Goal: Task Accomplishment & Management: Complete application form

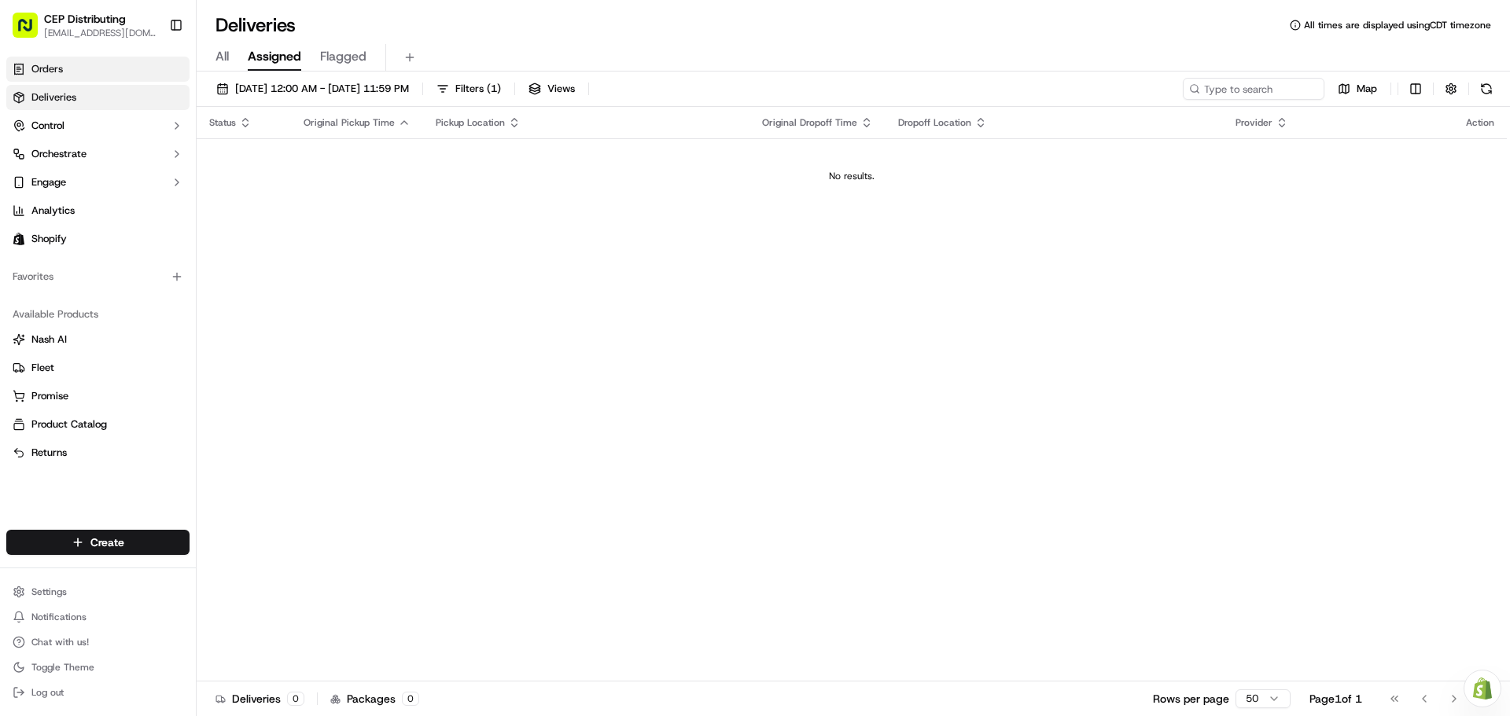
click at [90, 74] on link "Orders" at bounding box center [97, 69] width 183 height 25
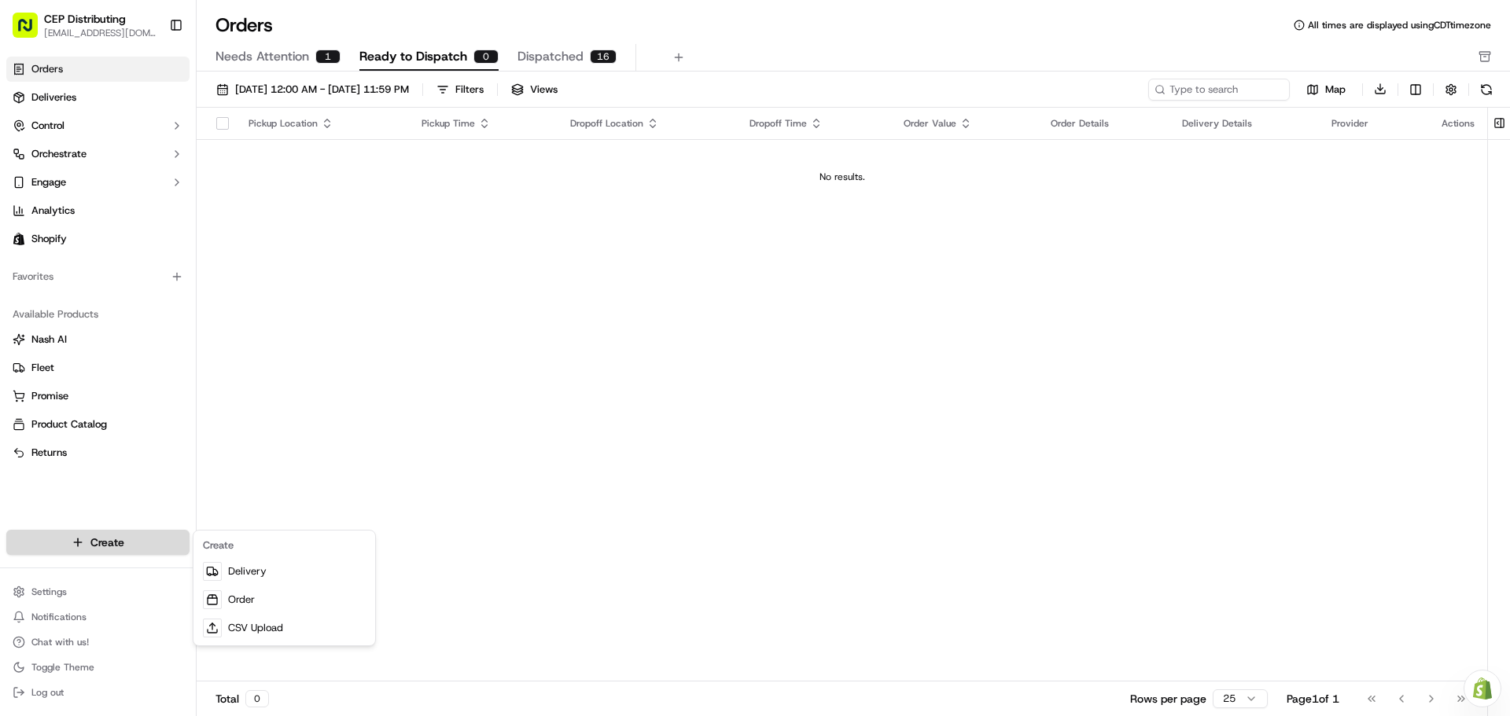
click at [154, 538] on html "CEP Distributing [EMAIL_ADDRESS][DOMAIN_NAME] Toggle Sidebar Orders Deliveries …" at bounding box center [755, 358] width 1510 height 716
click at [277, 598] on link "Order" at bounding box center [284, 600] width 175 height 28
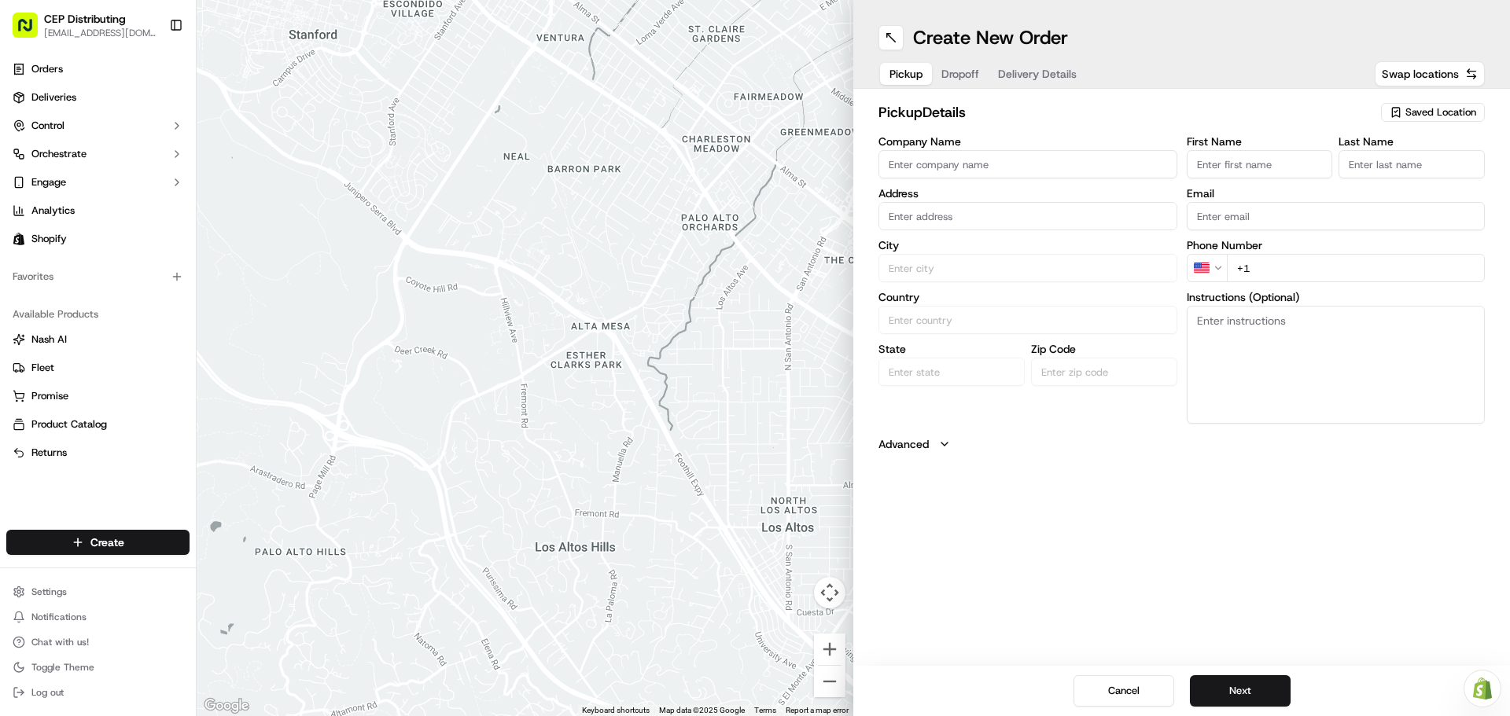
click at [942, 167] on input "Company Name" at bounding box center [1027, 164] width 299 height 28
type input "AV EXPRESS"
type input "[STREET_ADDRESS]"
type input "Seniece"
type input "Jetson"
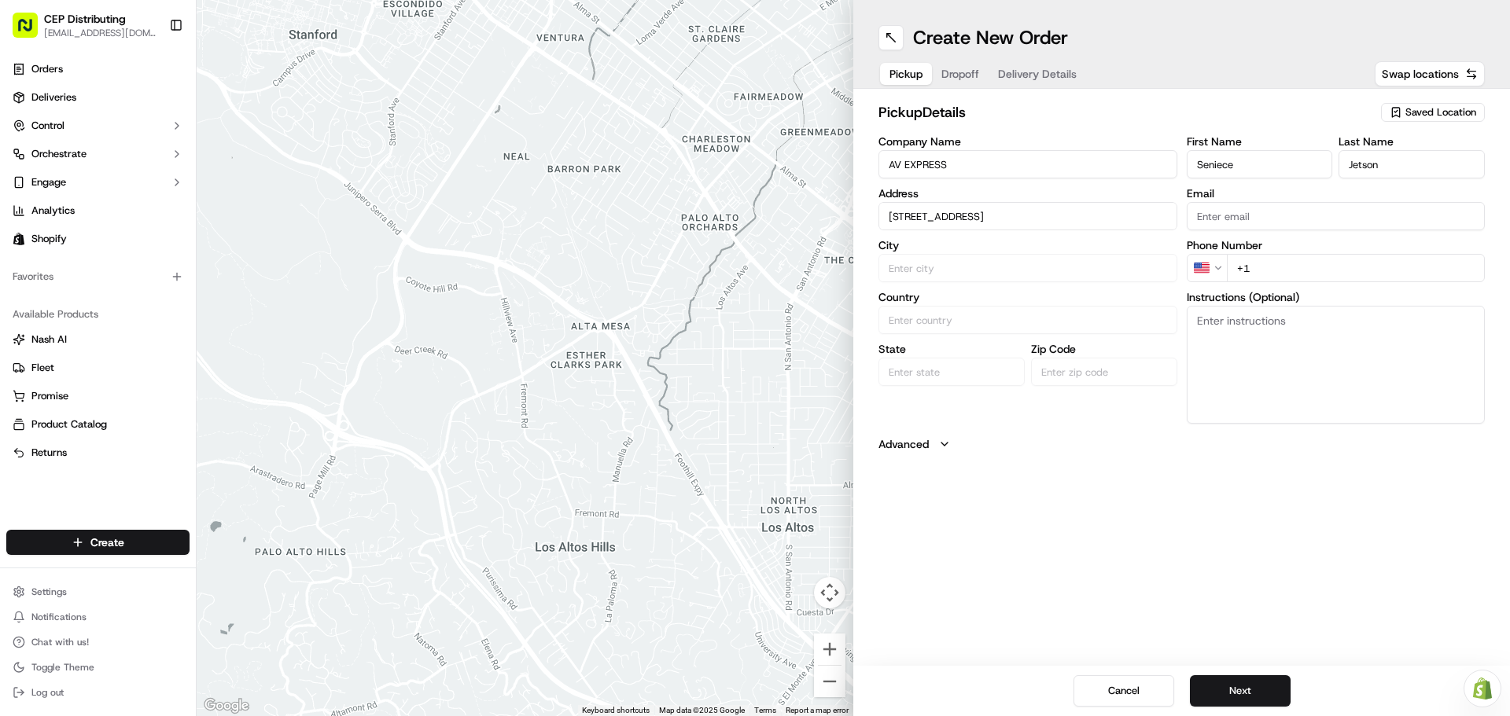
type input "[EMAIL_ADDRESS][DOMAIN_NAME]"
click at [1084, 244] on div "[STREET_ADDRESS]" at bounding box center [1027, 249] width 291 height 24
type input "[STREET_ADDRESS]"
type input "[GEOGRAPHIC_DATA]"
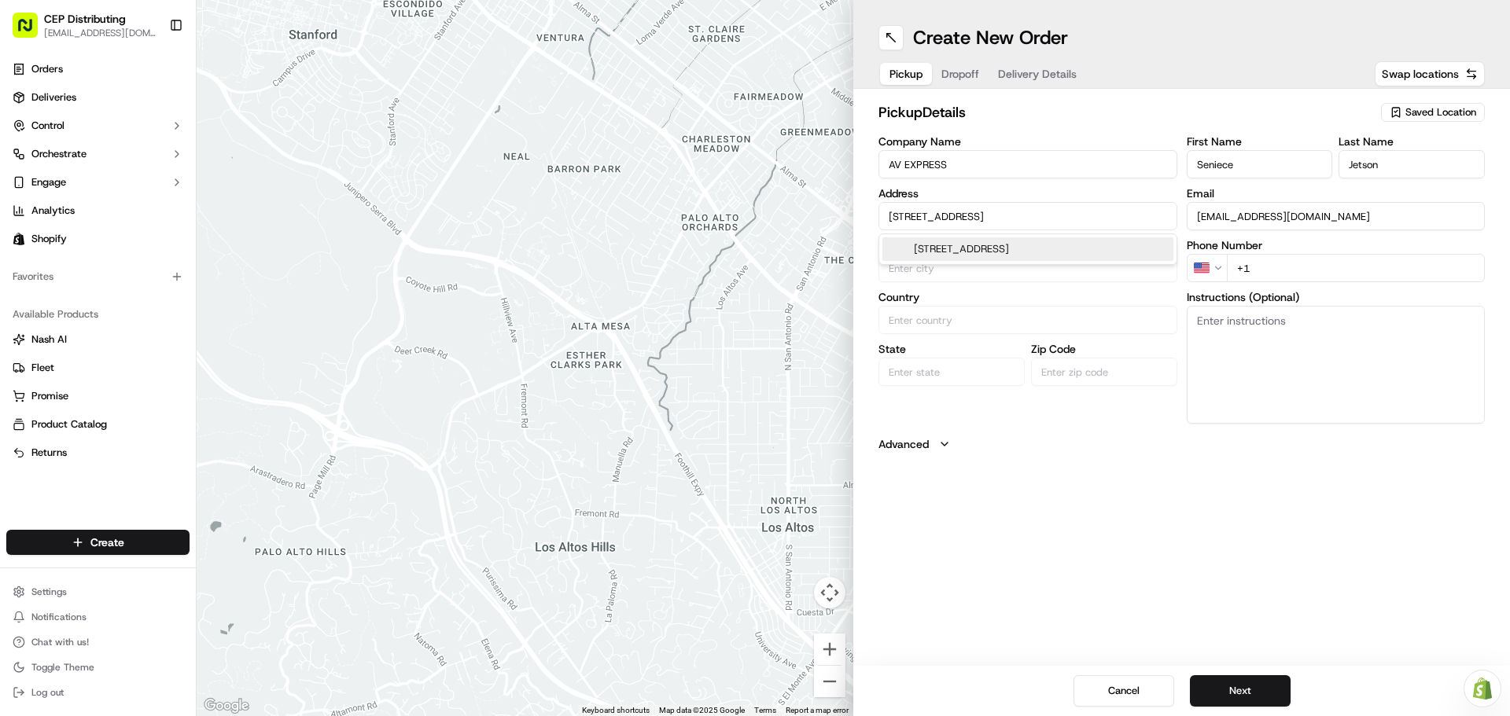
type input "[GEOGRAPHIC_DATA]"
type input "77063"
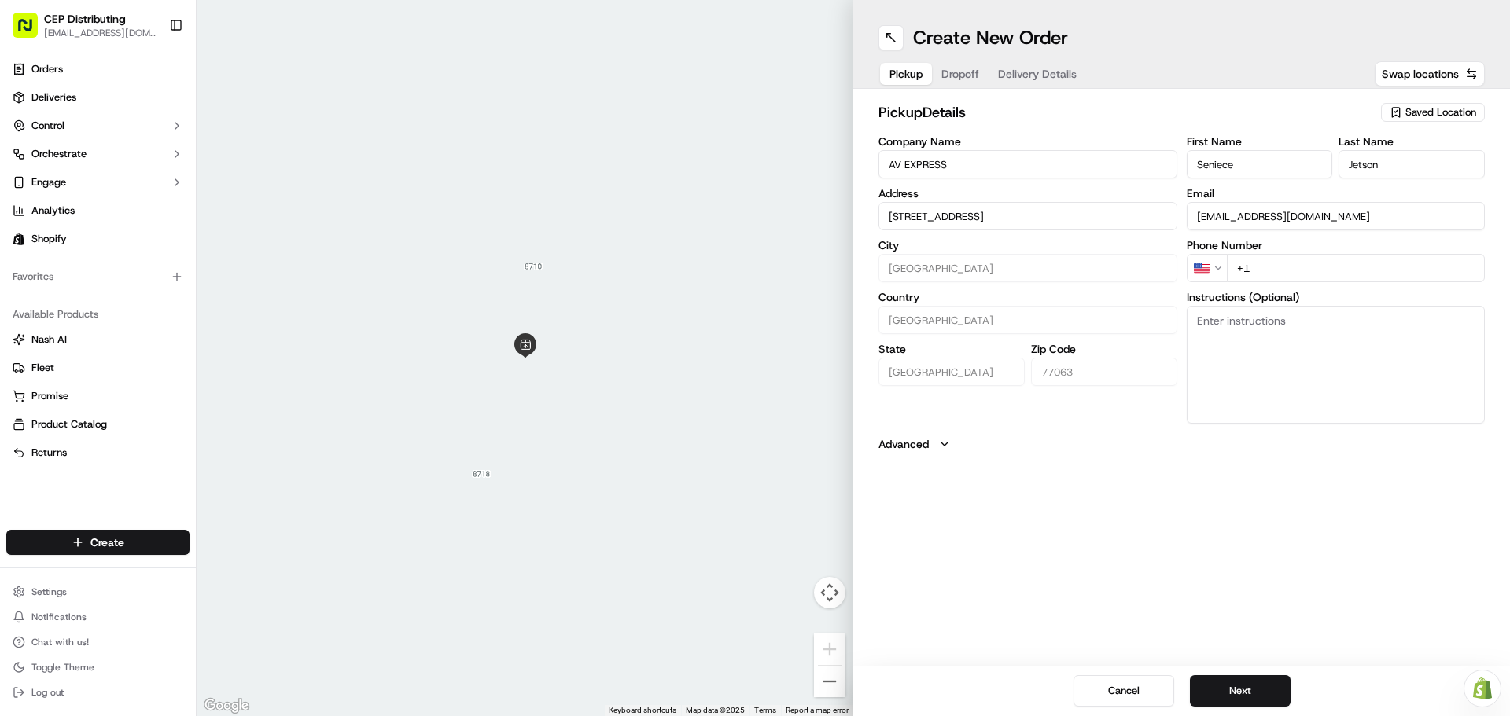
click at [1277, 270] on input "+1" at bounding box center [1356, 268] width 259 height 28
type input "[PHONE_NUMBER]"
click at [1277, 316] on textarea "Instructions (Optional)" at bounding box center [1335, 365] width 299 height 118
click at [1311, 315] on textarea "Pick up in order" at bounding box center [1335, 365] width 299 height 118
type textarea "Pick up in order 3022 in front entrance."
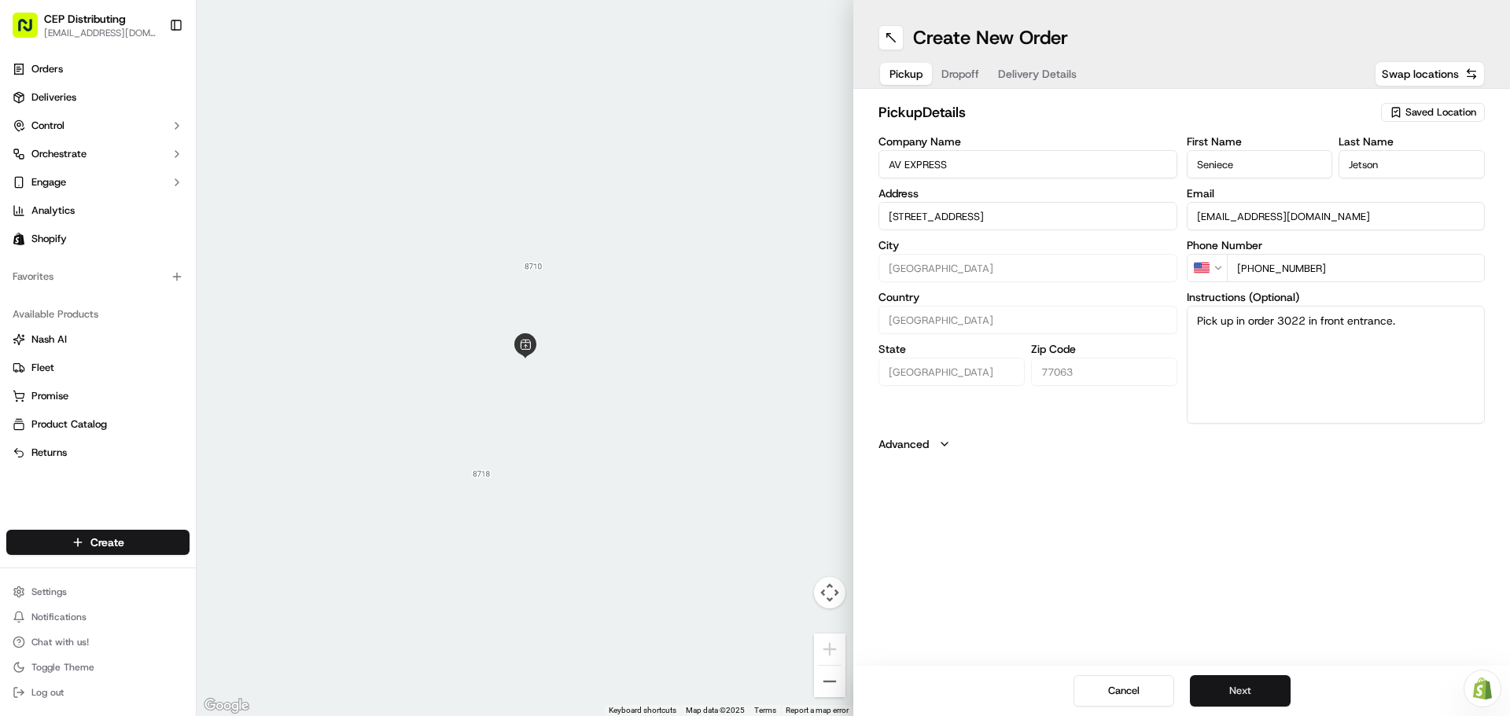
click at [1238, 678] on button "Next" at bounding box center [1240, 690] width 101 height 31
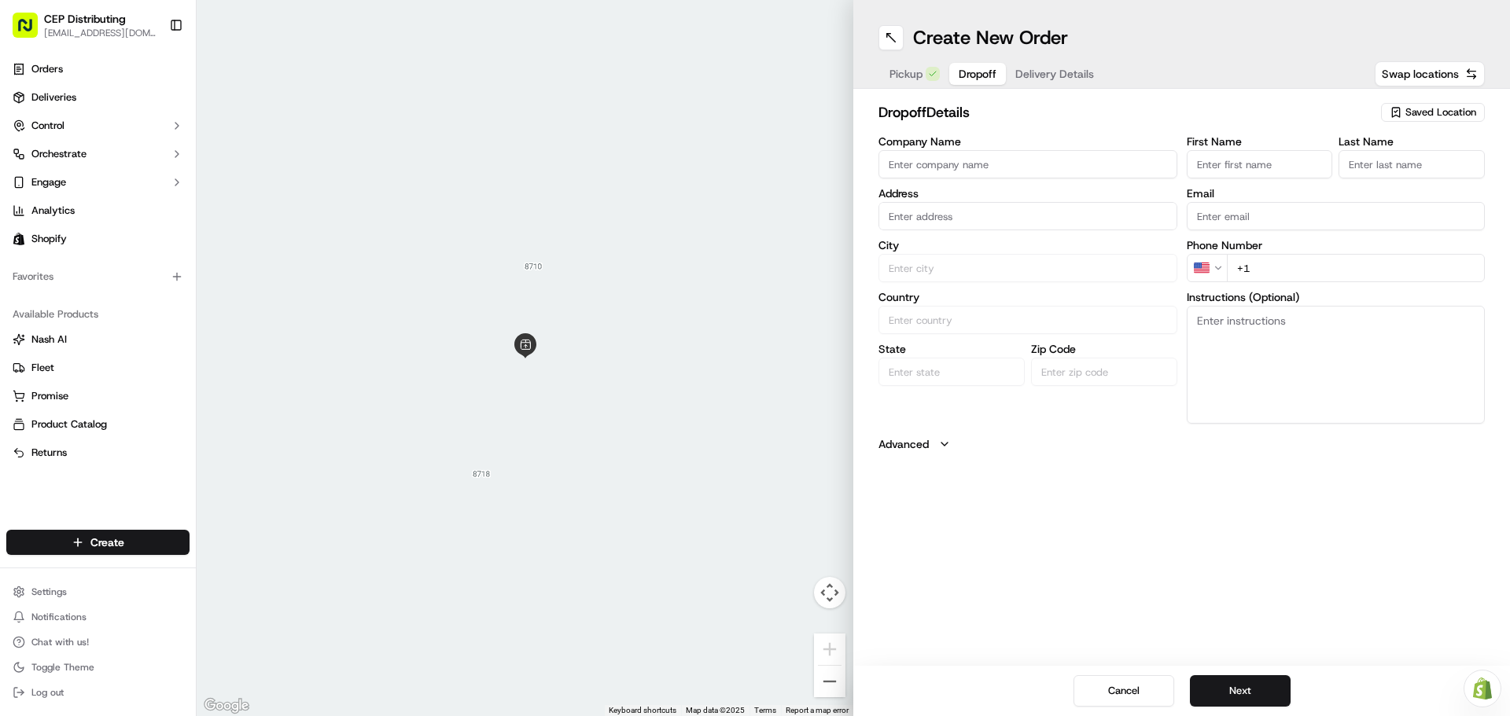
click at [966, 175] on input "Company Name" at bounding box center [1027, 164] width 299 height 28
type input "[PERSON_NAME] Security"
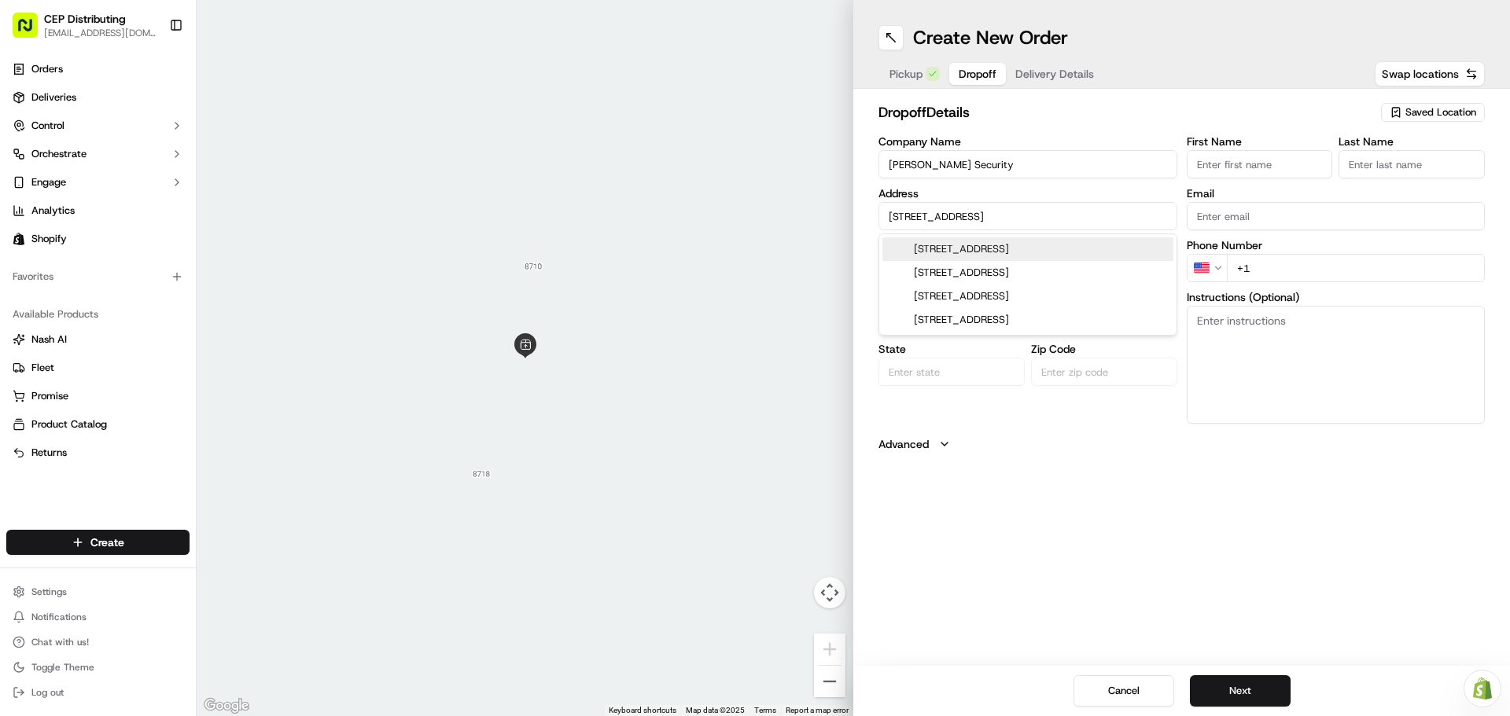
click at [983, 244] on div "[STREET_ADDRESS]" at bounding box center [1027, 249] width 291 height 24
type input "[STREET_ADDRESS][PERSON_NAME]"
type input "[GEOGRAPHIC_DATA]"
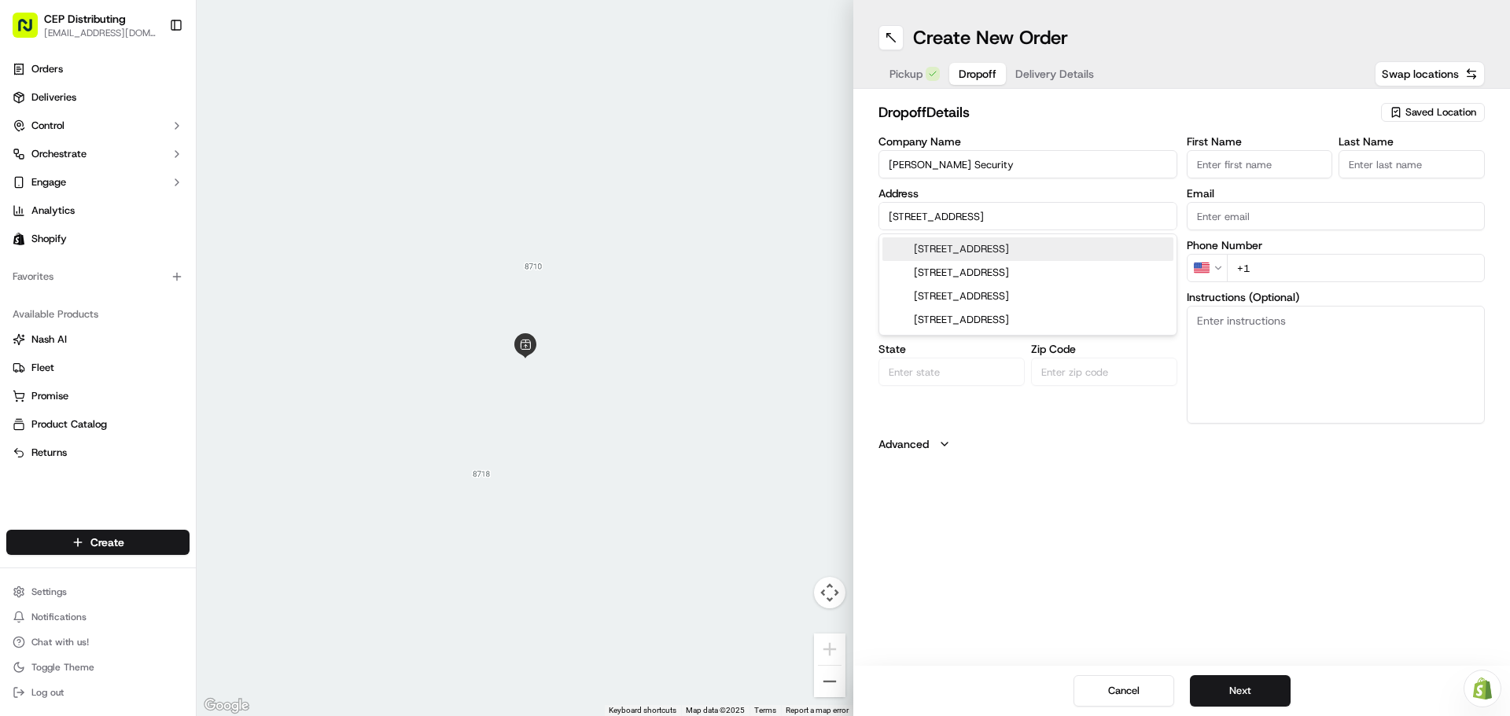
type input "77066"
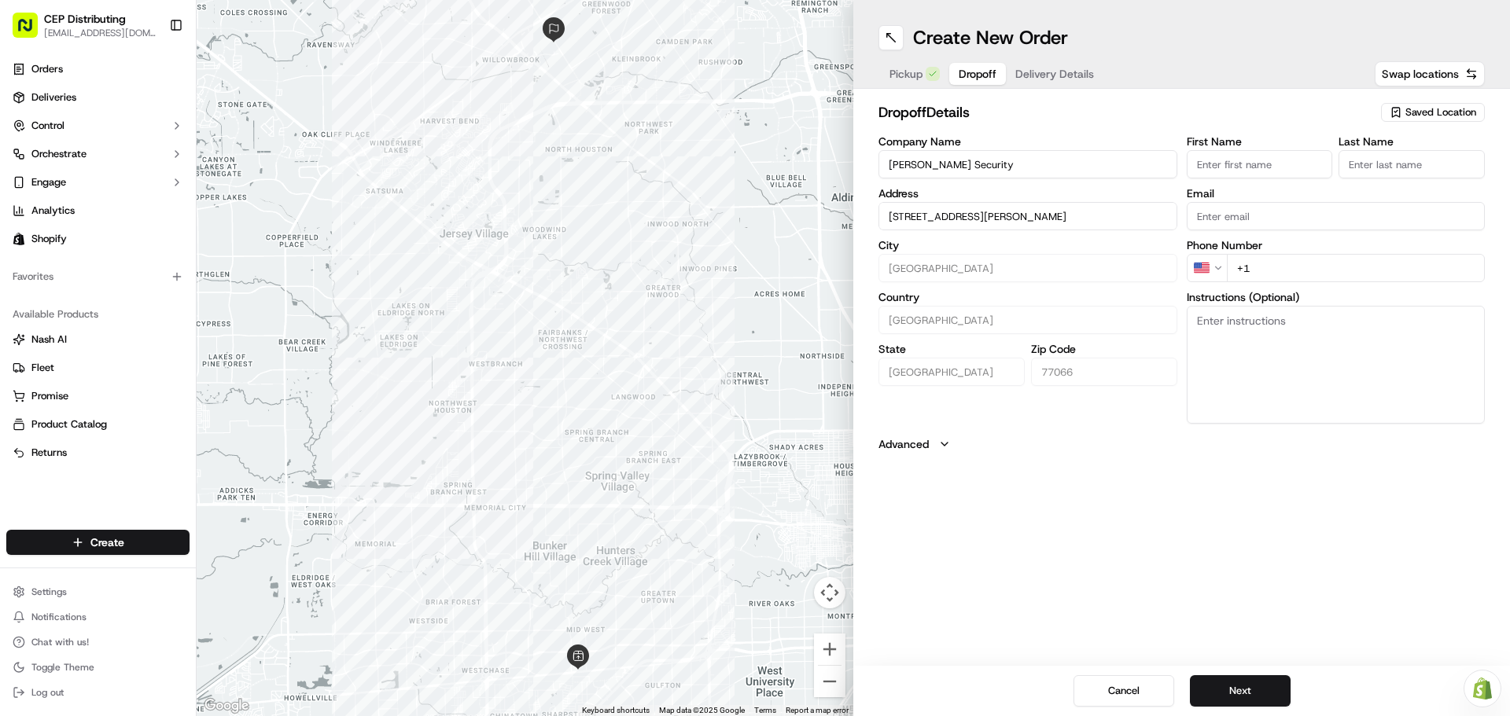
type input "[STREET_ADDRESS][PERSON_NAME]"
click at [1277, 170] on input "First Name" at bounding box center [1259, 164] width 146 height 28
type input "[PERSON_NAME]"
click at [1205, 217] on input "Email" at bounding box center [1335, 216] width 299 height 28
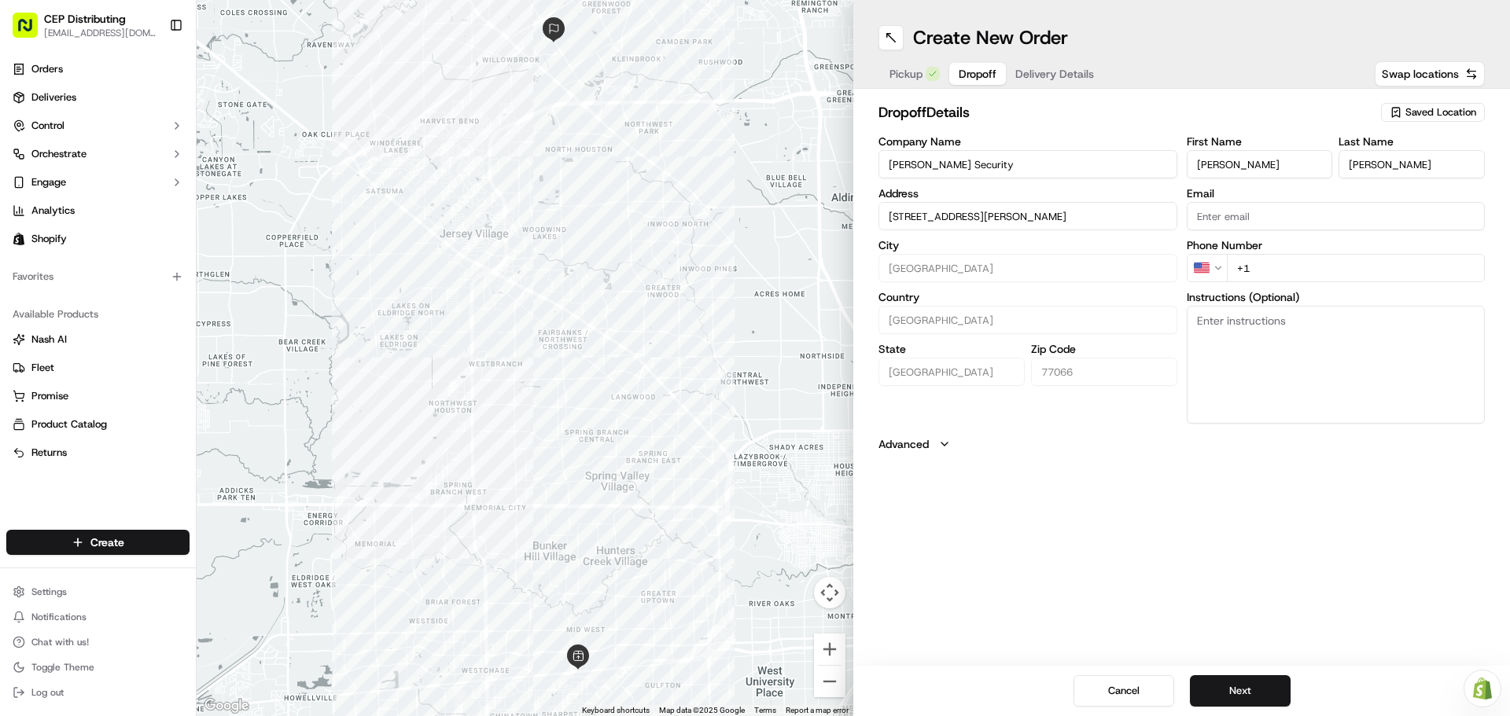
paste input "[PERSON_NAME][EMAIL_ADDRESS][DOMAIN_NAME]"
type input "[PERSON_NAME][EMAIL_ADDRESS][DOMAIN_NAME]"
click at [1304, 278] on input "+1" at bounding box center [1356, 268] width 259 height 28
type input "[PHONE_NUMBER]"
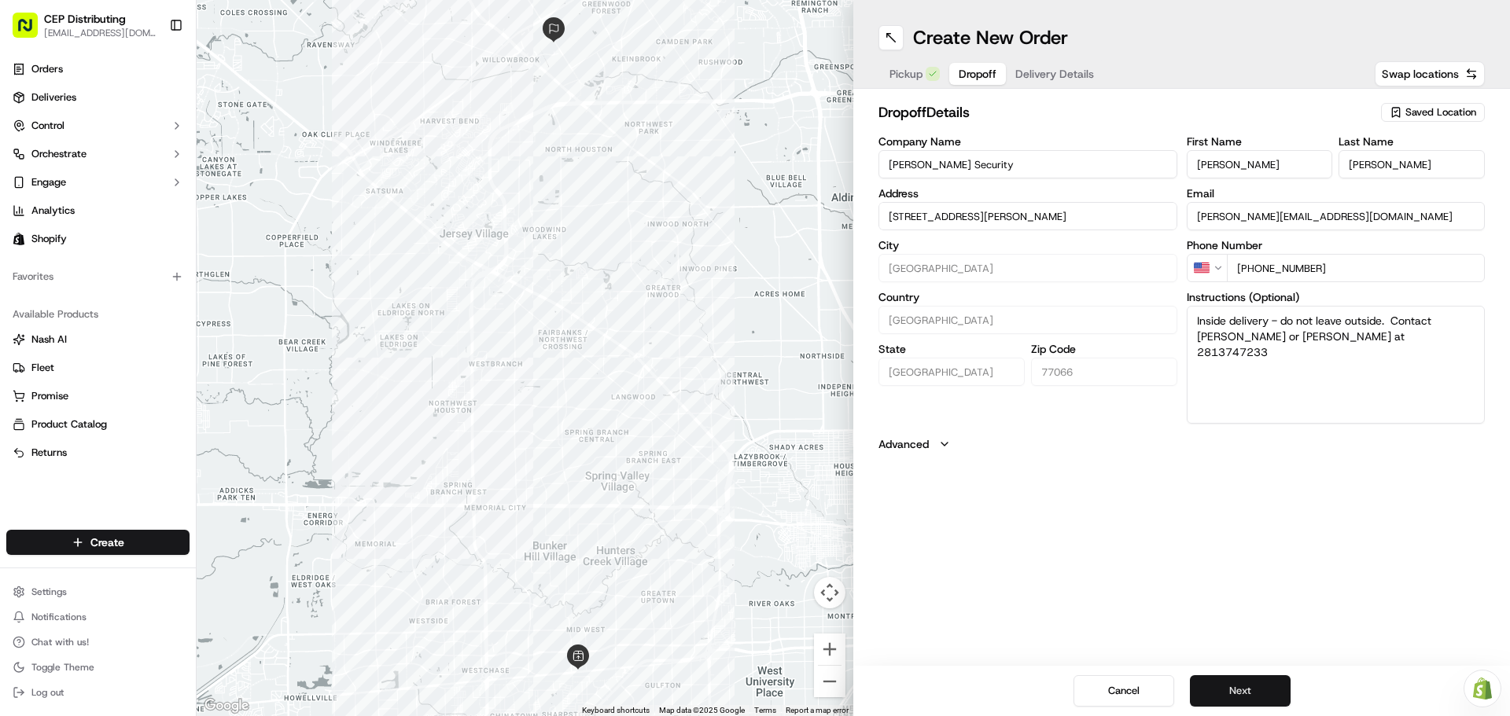
type textarea "Inside delivery - do not leave outside. Contact [PERSON_NAME] or [PERSON_NAME] …"
click at [1243, 677] on button "Next" at bounding box center [1240, 690] width 101 height 31
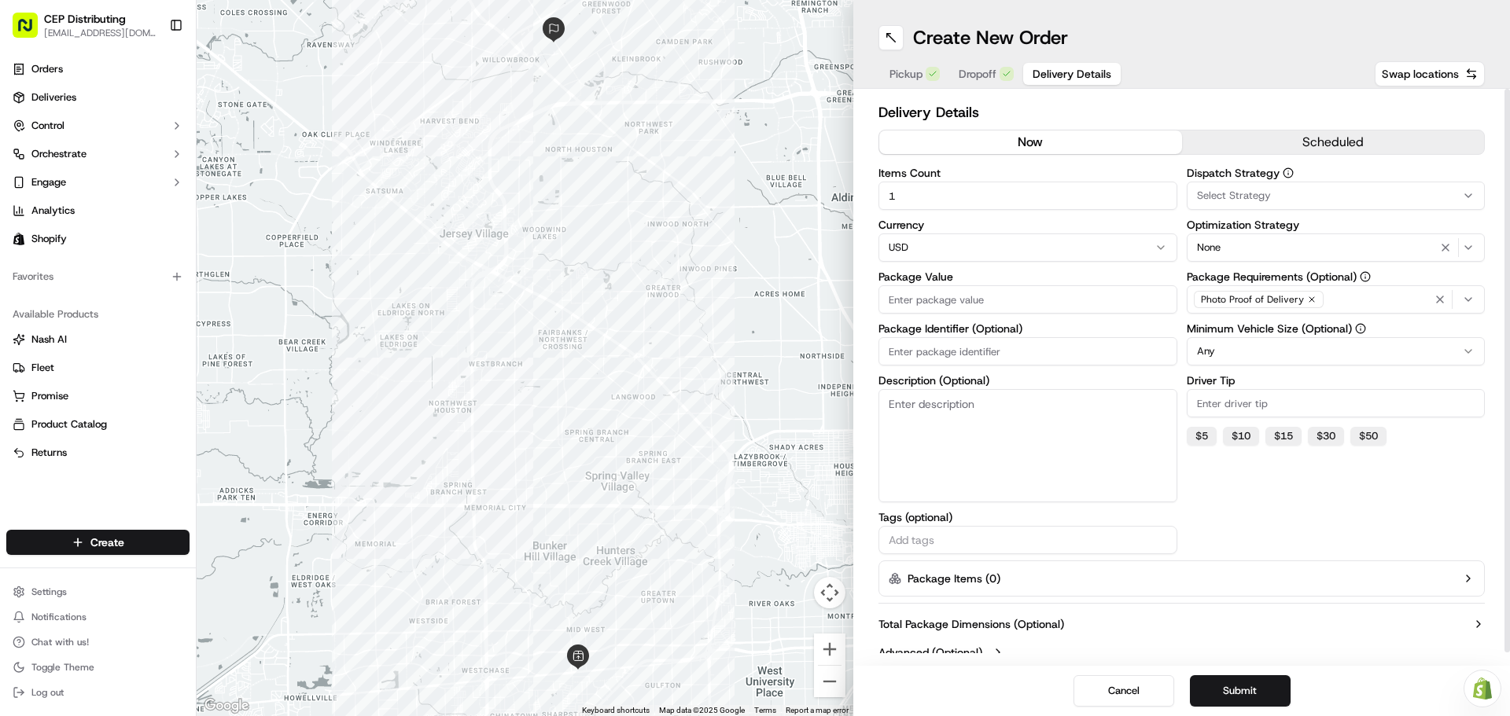
click at [952, 303] on input "Package Value" at bounding box center [1027, 299] width 299 height 28
type input "101.53"
click at [937, 340] on input "Package Identifier (Optional)" at bounding box center [1027, 351] width 299 height 28
type input "o"
type input "Order# 3022"
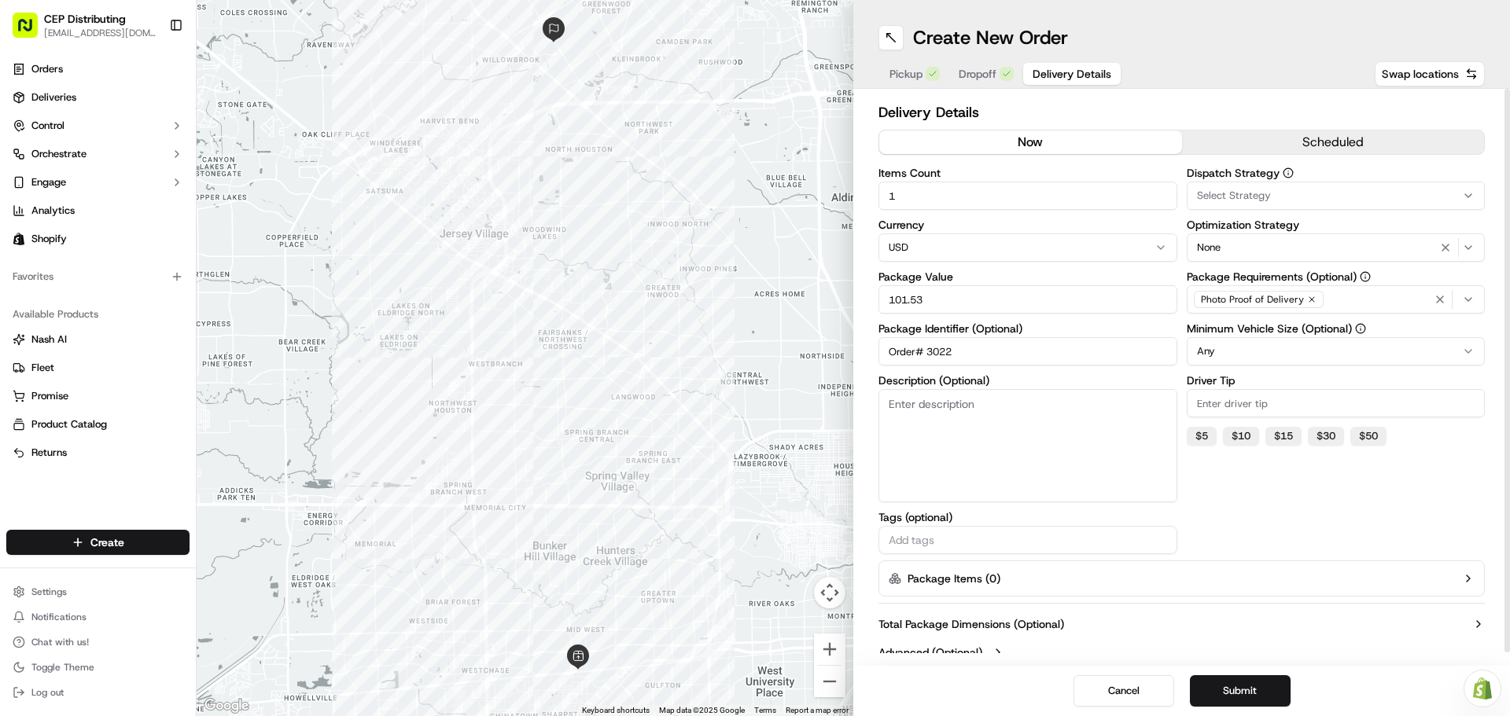
click at [1263, 191] on span "Select Strategy" at bounding box center [1234, 196] width 74 height 14
click at [1259, 278] on span "Shopify" at bounding box center [1308, 281] width 193 height 14
click at [1302, 484] on html "CEP Distributing [EMAIL_ADDRESS][DOMAIN_NAME] Toggle Sidebar Orders Deliveries …" at bounding box center [755, 358] width 1510 height 716
click at [1363, 299] on div "Photo Proof of Delivery" at bounding box center [1335, 300] width 291 height 24
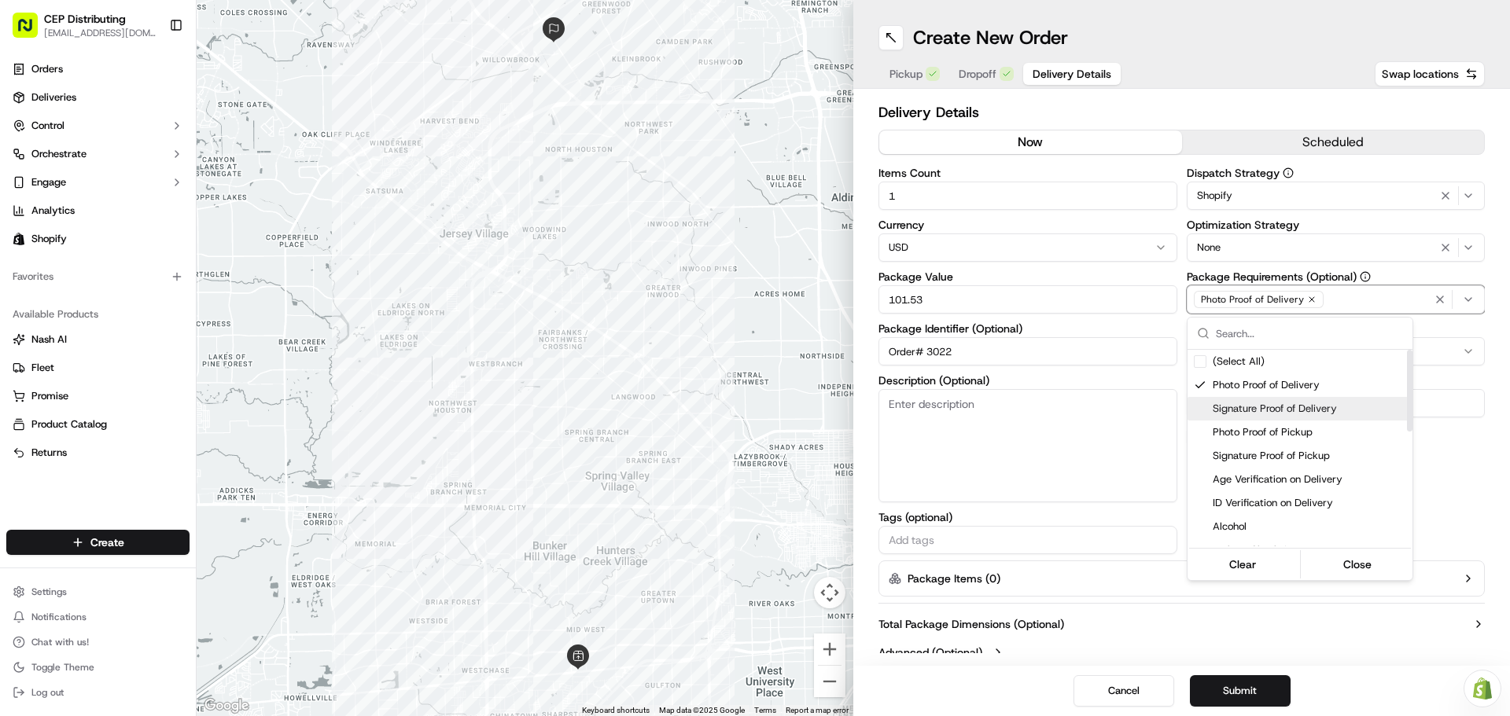
click at [1279, 399] on div "Signature Proof of Delivery" at bounding box center [1299, 409] width 225 height 24
click at [1451, 485] on html "CEP Distributing [EMAIL_ADDRESS][DOMAIN_NAME] Toggle Sidebar Orders Deliveries …" at bounding box center [755, 358] width 1510 height 716
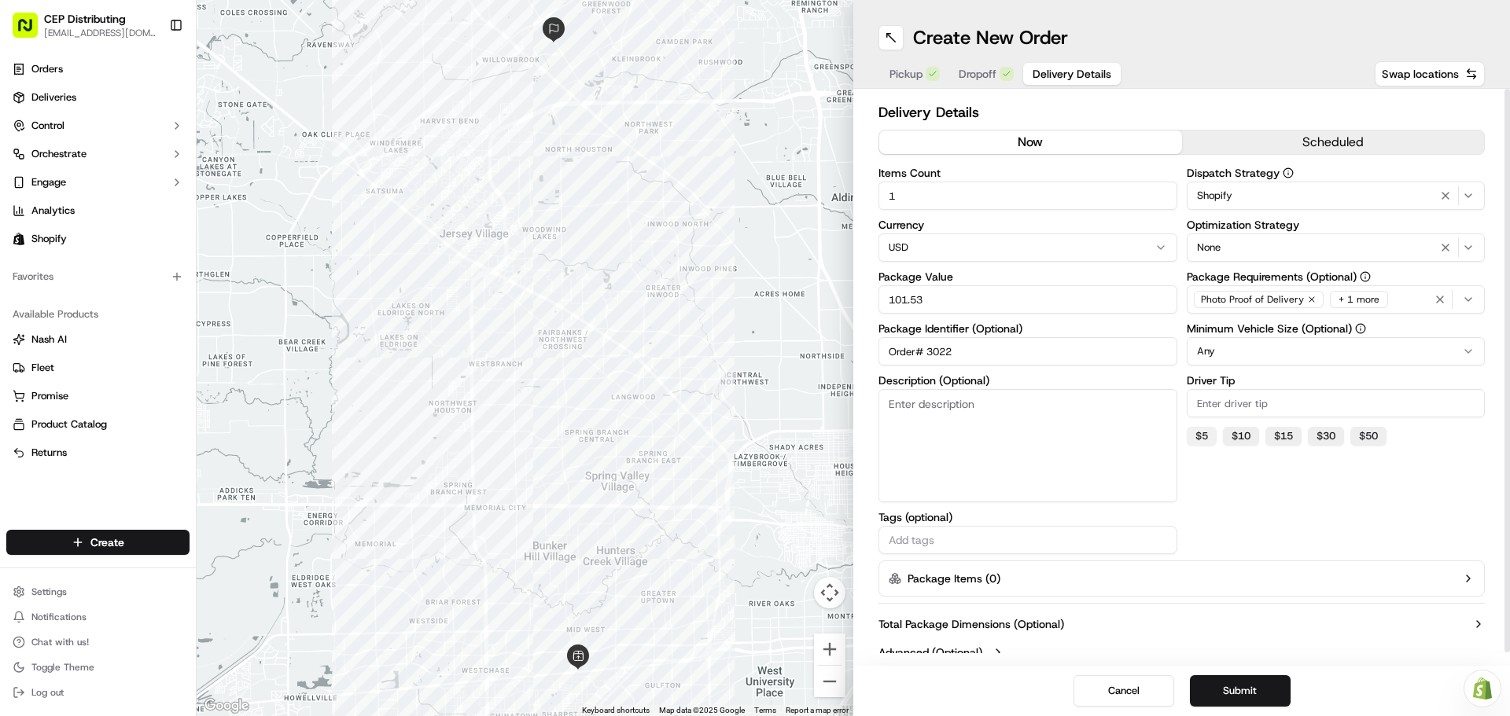
click at [1204, 434] on button "$ 5" at bounding box center [1201, 436] width 30 height 19
type input "5"
click at [1230, 684] on button "Submit" at bounding box center [1240, 690] width 101 height 31
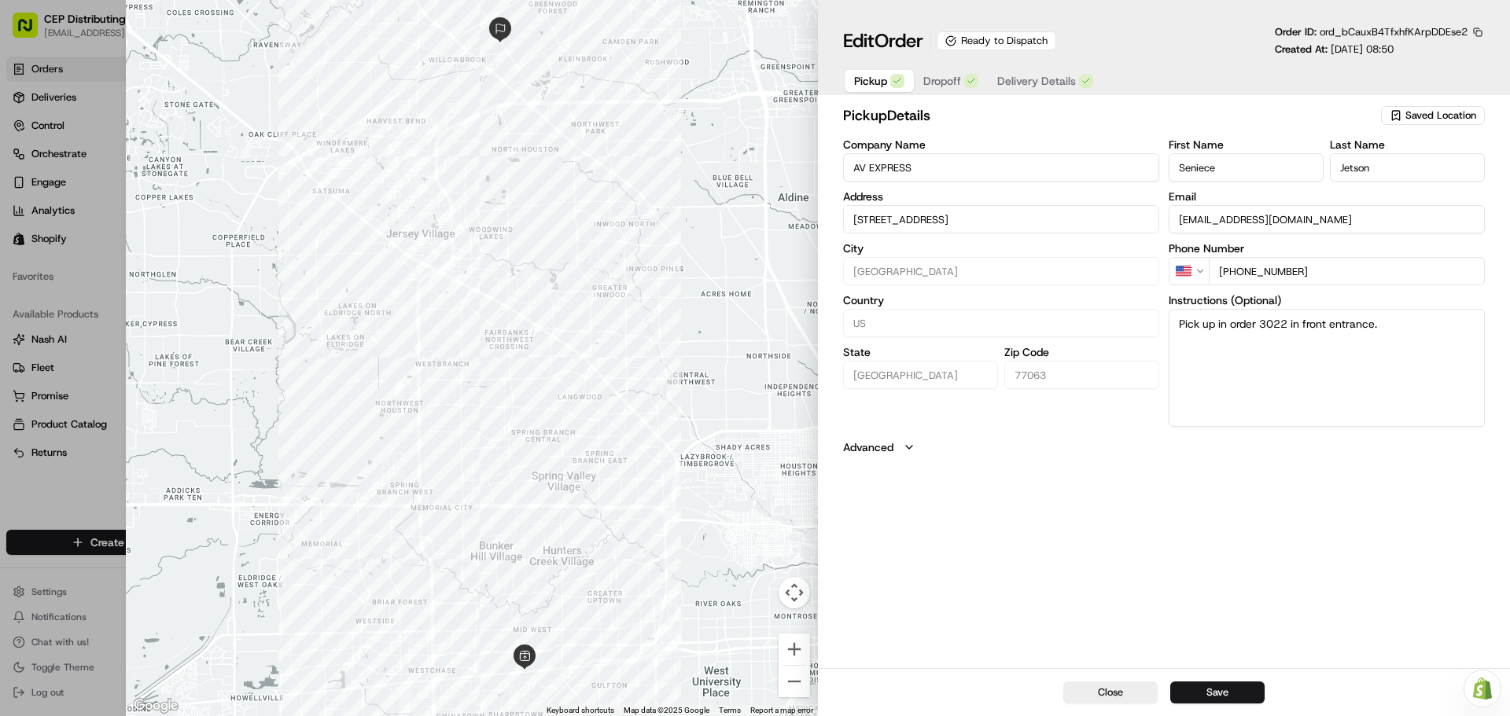
click at [1230, 684] on button "Save" at bounding box center [1217, 693] width 94 height 22
type input "+1"
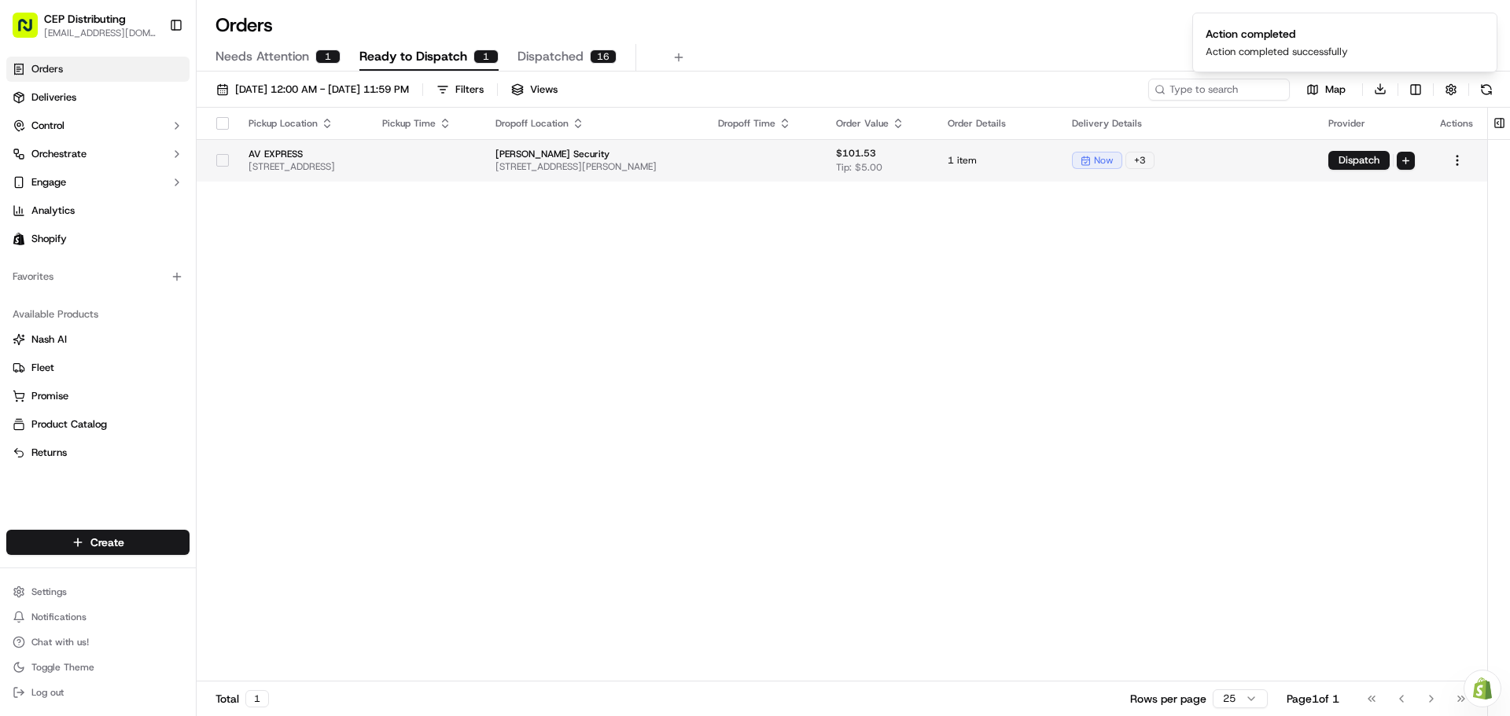
click at [1352, 149] on td "Dispatch" at bounding box center [1371, 160] width 112 height 42
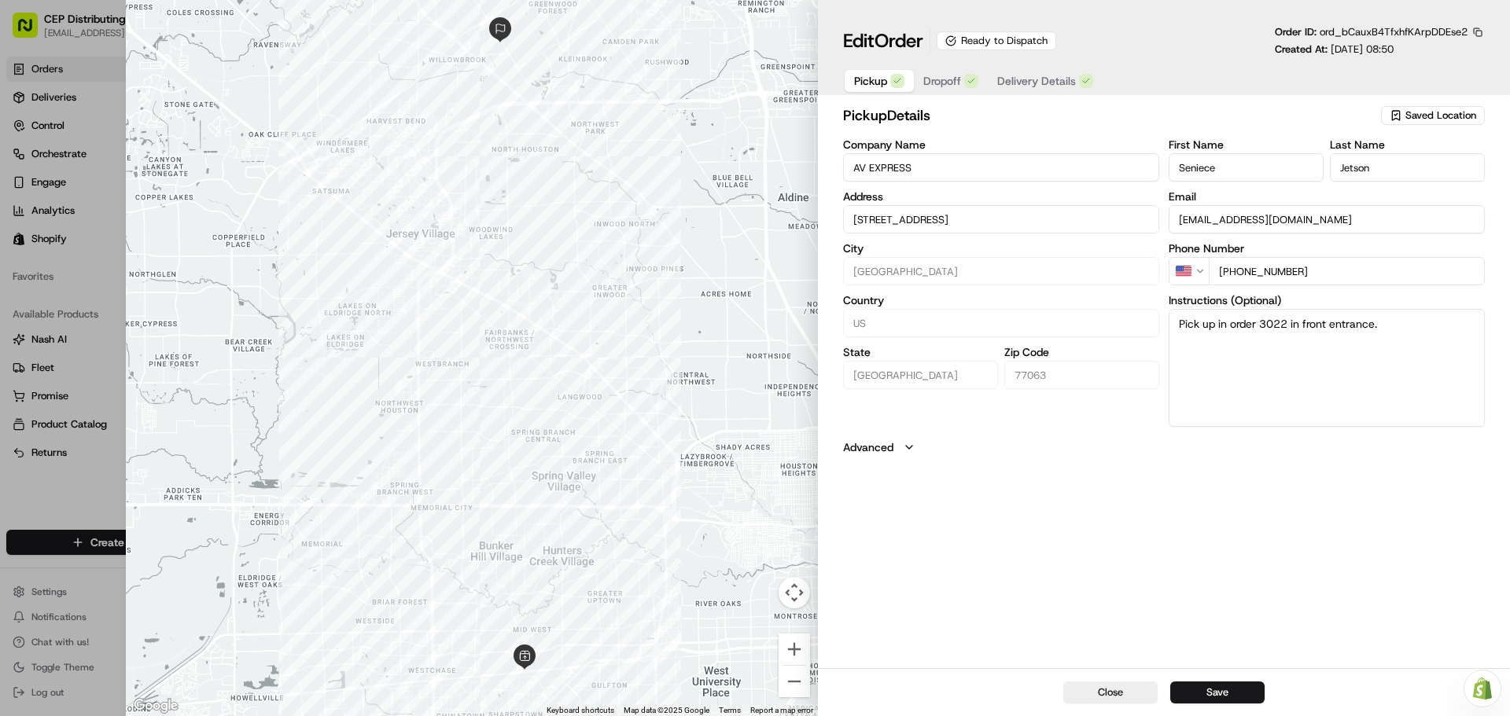
type input "+1"
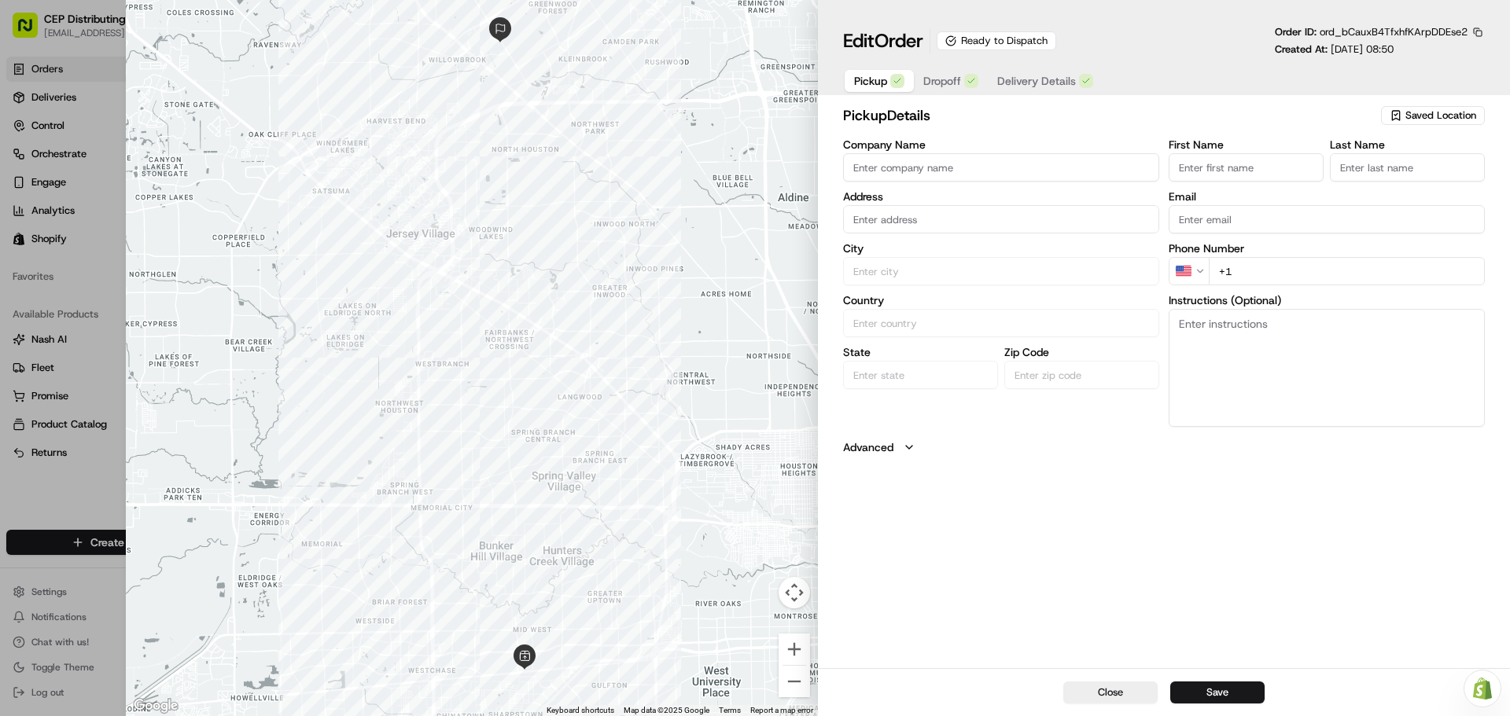
click at [90, 289] on div at bounding box center [755, 358] width 1510 height 716
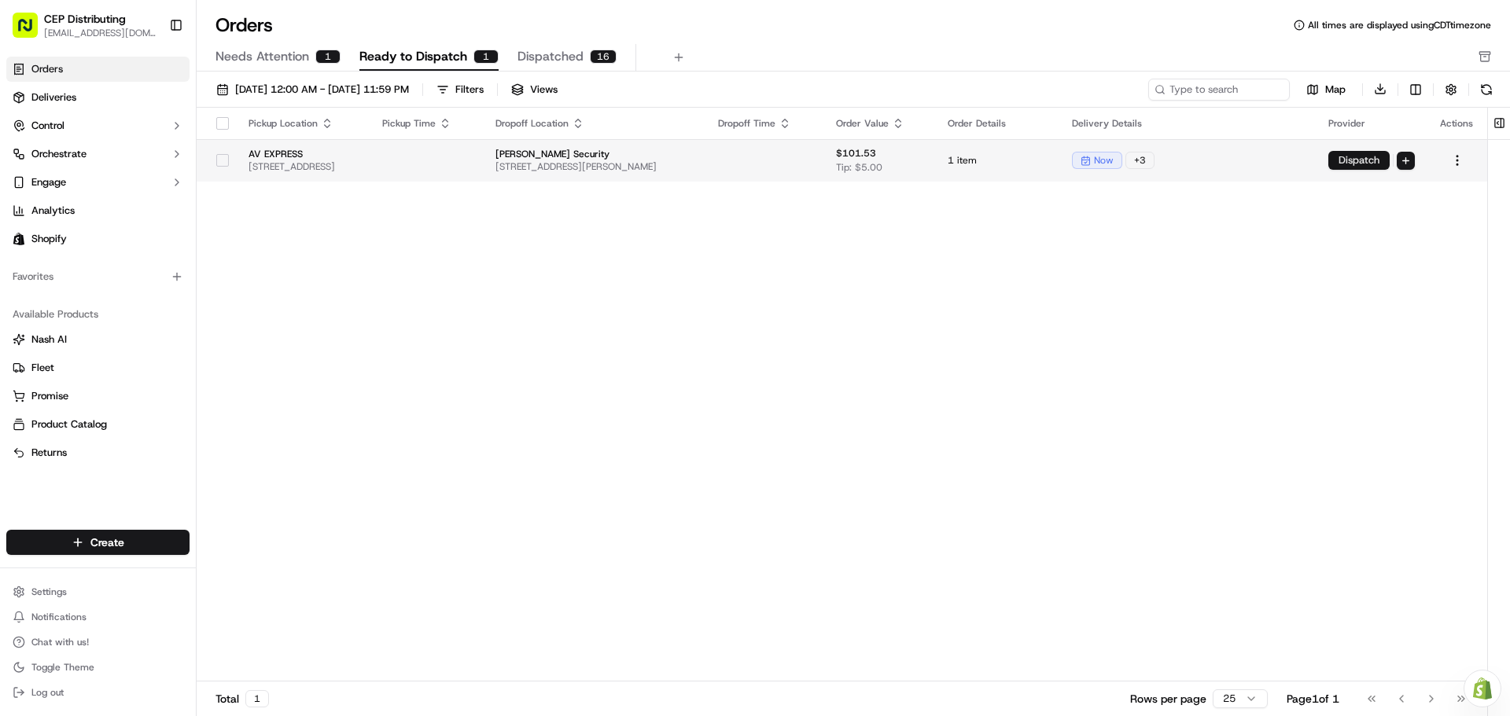
click at [1352, 163] on button "Dispatch" at bounding box center [1358, 160] width 61 height 19
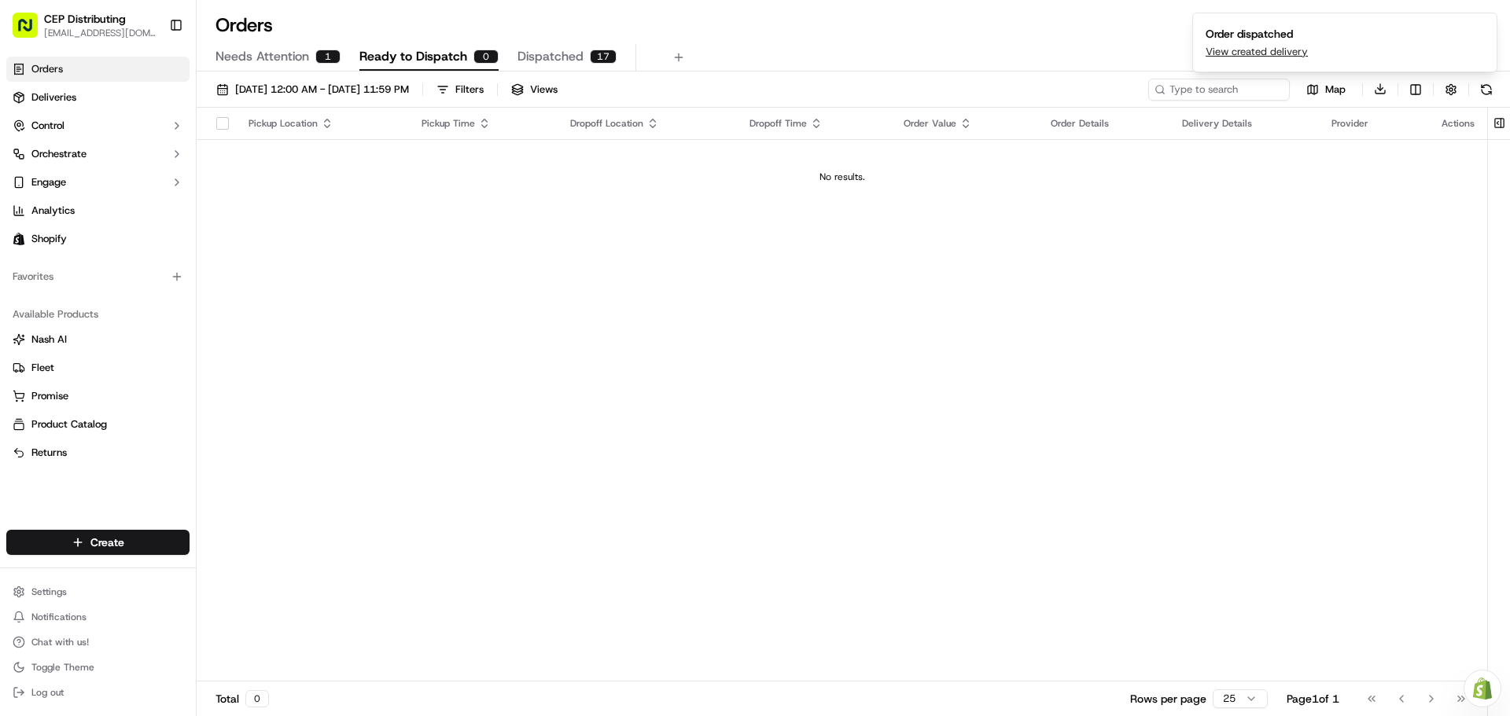
click at [553, 55] on span "Dispatched" at bounding box center [550, 56] width 66 height 19
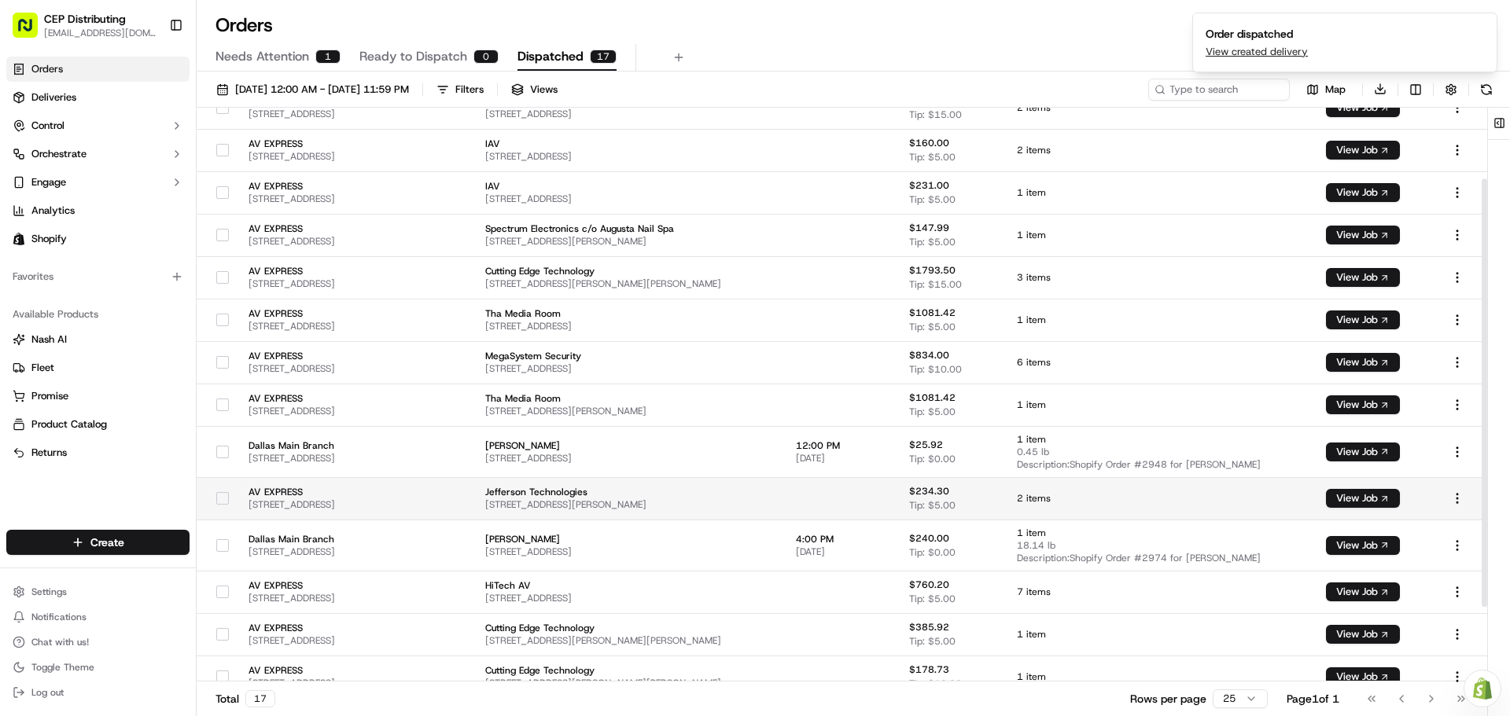
scroll to position [196, 0]
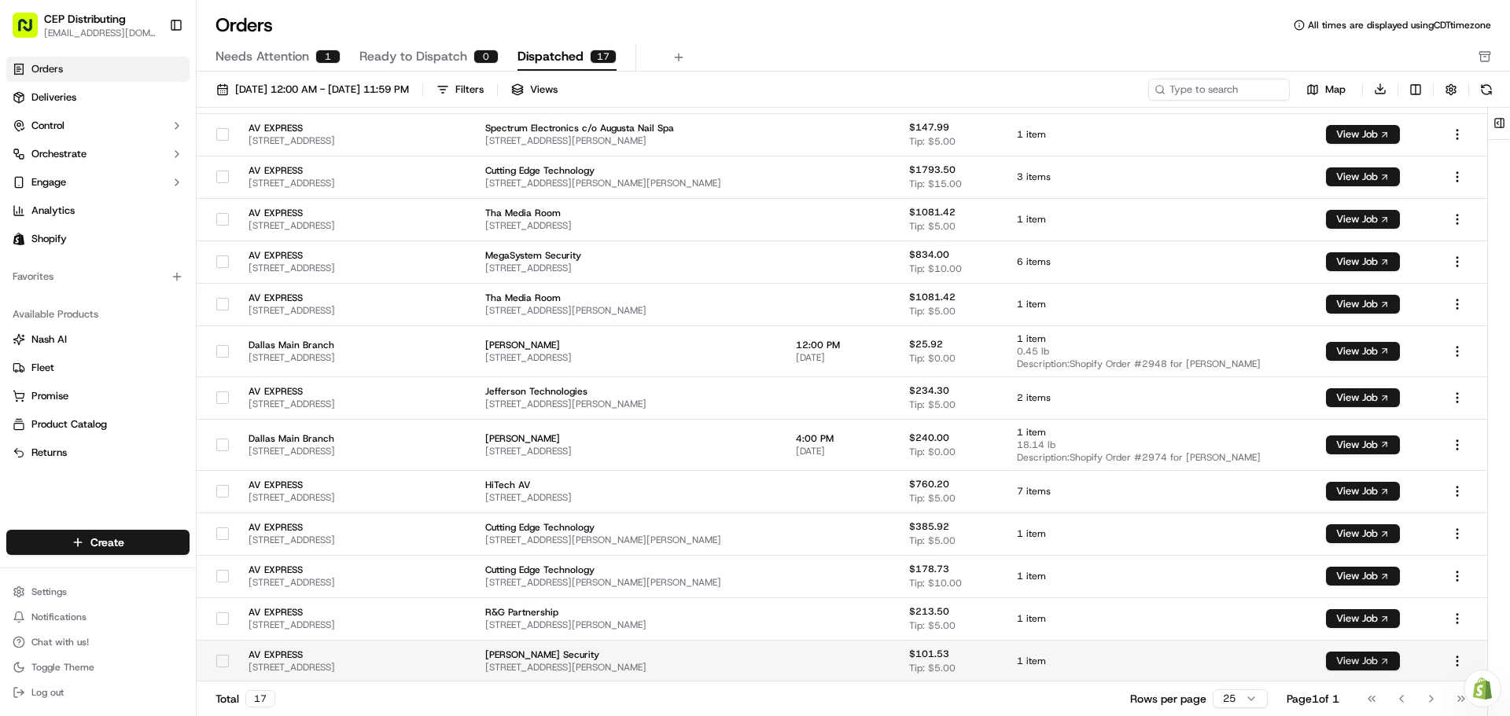
click at [1385, 656] on button "View Job" at bounding box center [1363, 661] width 74 height 19
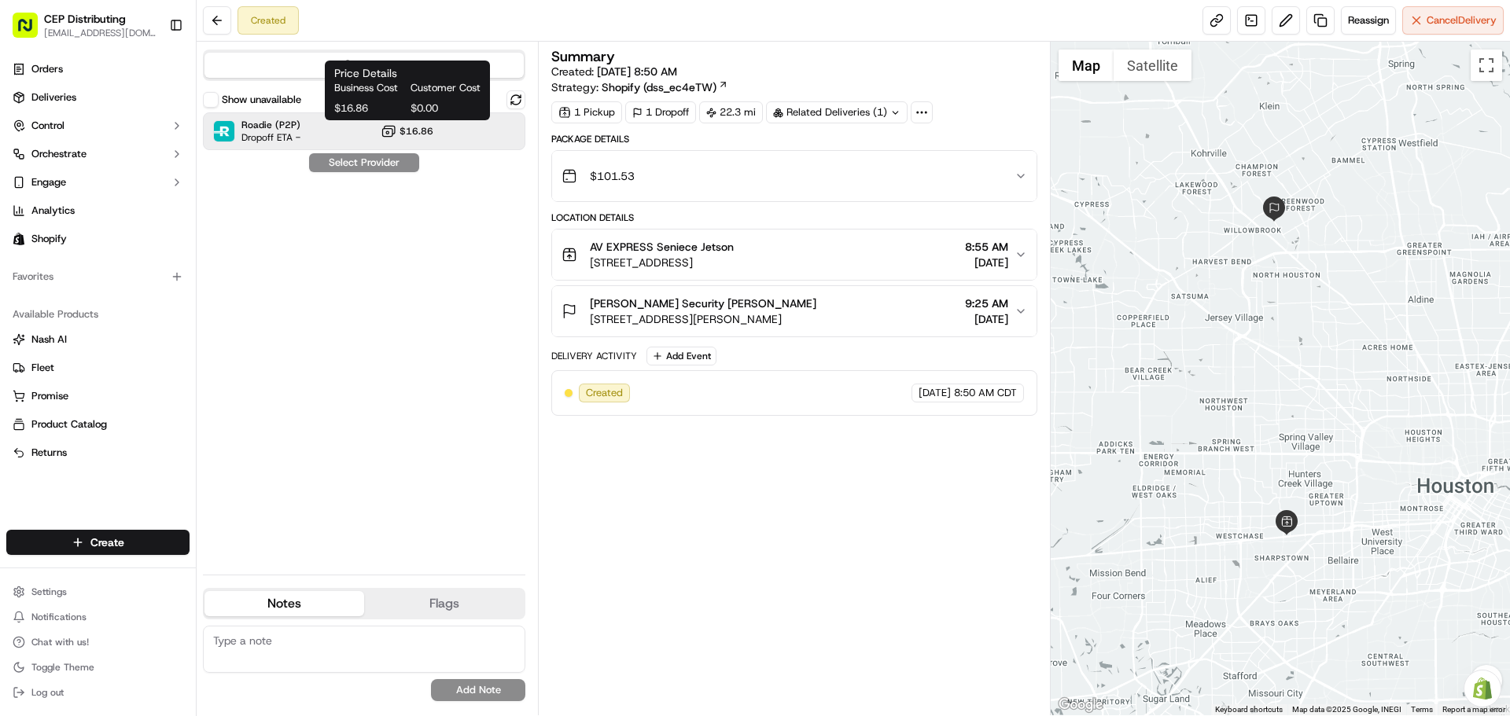
click at [414, 134] on span "$16.86" at bounding box center [416, 131] width 34 height 13
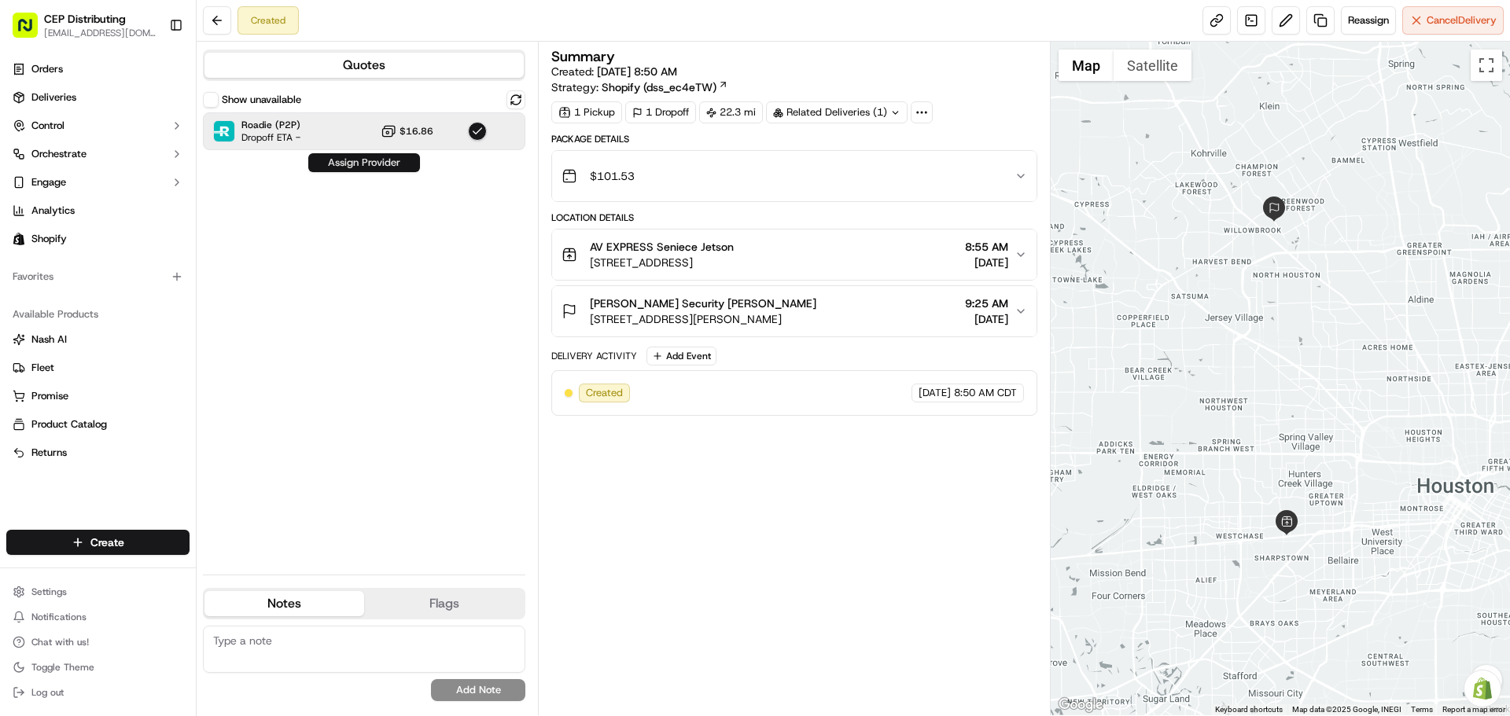
click at [362, 160] on button "Assign Provider" at bounding box center [364, 162] width 112 height 19
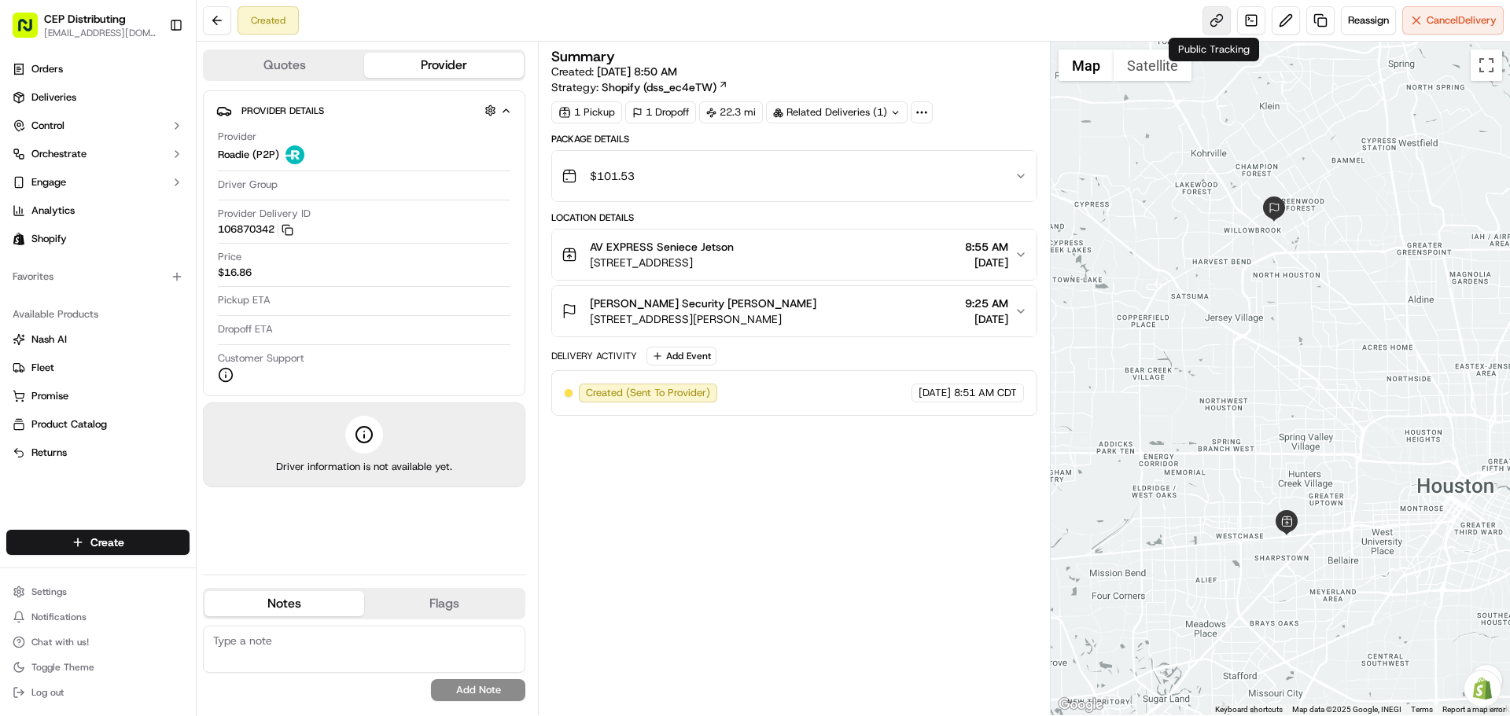
click at [1205, 17] on link at bounding box center [1216, 20] width 28 height 28
